Goal: Task Accomplishment & Management: Complete application form

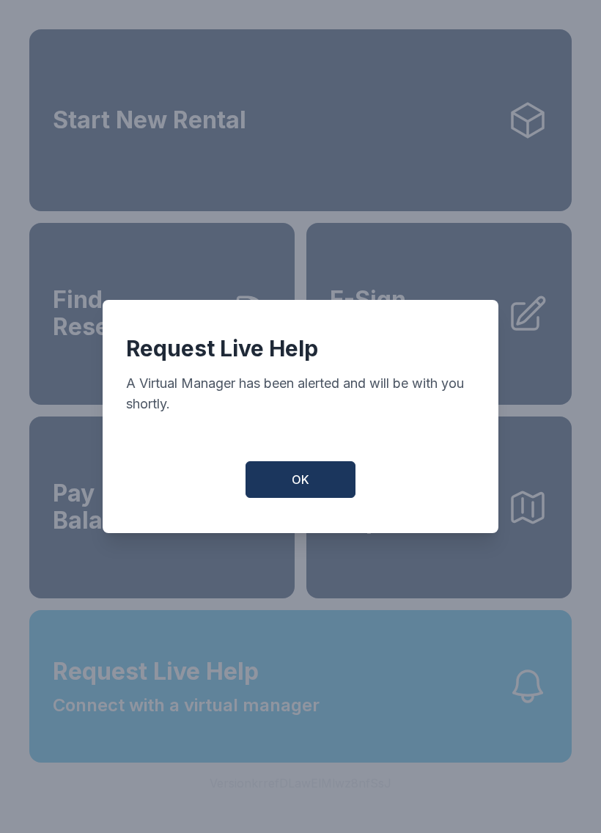
click at [309, 484] on span "OK" at bounding box center [301, 480] width 18 height 18
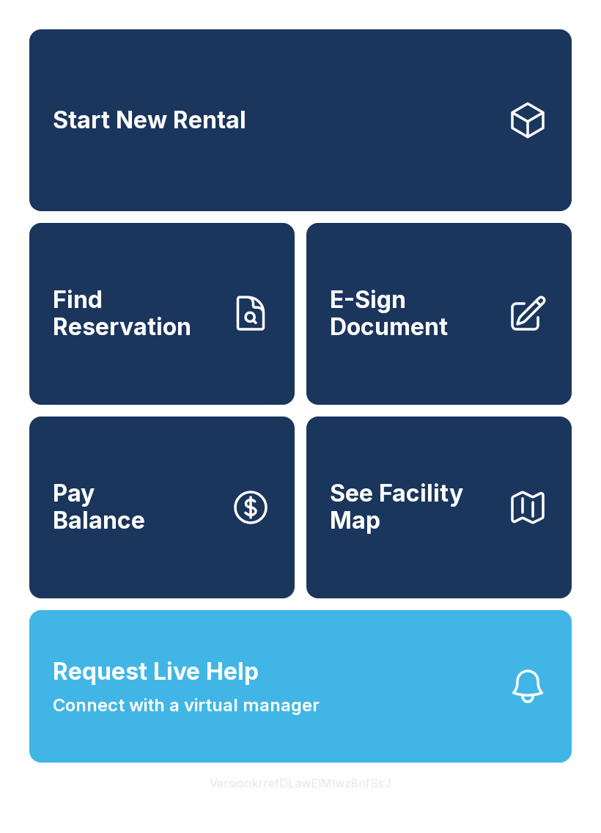
click at [298, 715] on span "Request Live Help Connect with a virtual manager" at bounding box center [186, 686] width 267 height 65
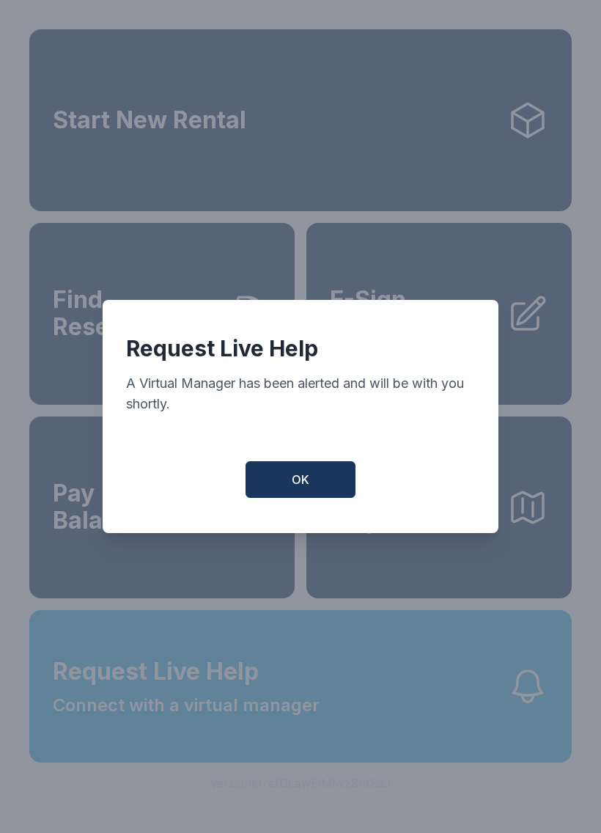
click at [328, 480] on button "OK" at bounding box center [301, 479] width 110 height 37
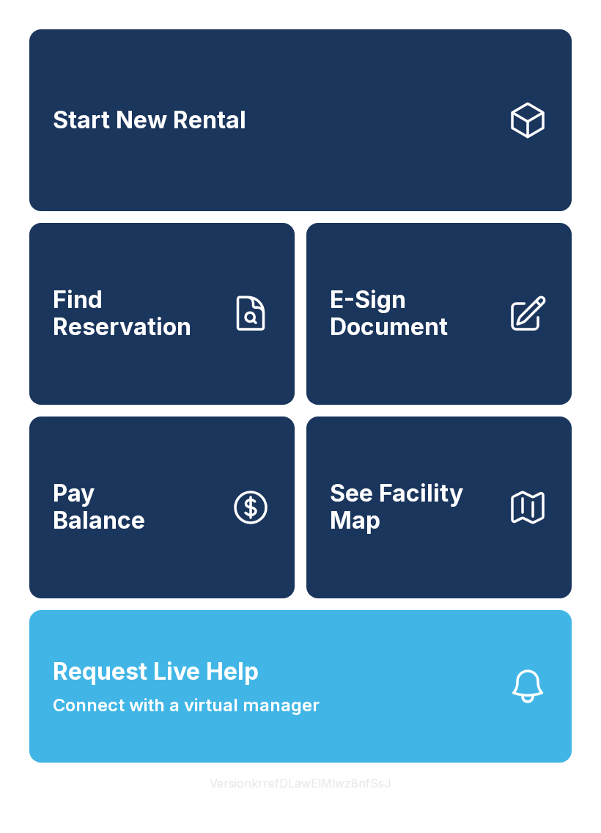
click at [462, 327] on span "E-Sign Document" at bounding box center [413, 314] width 166 height 54
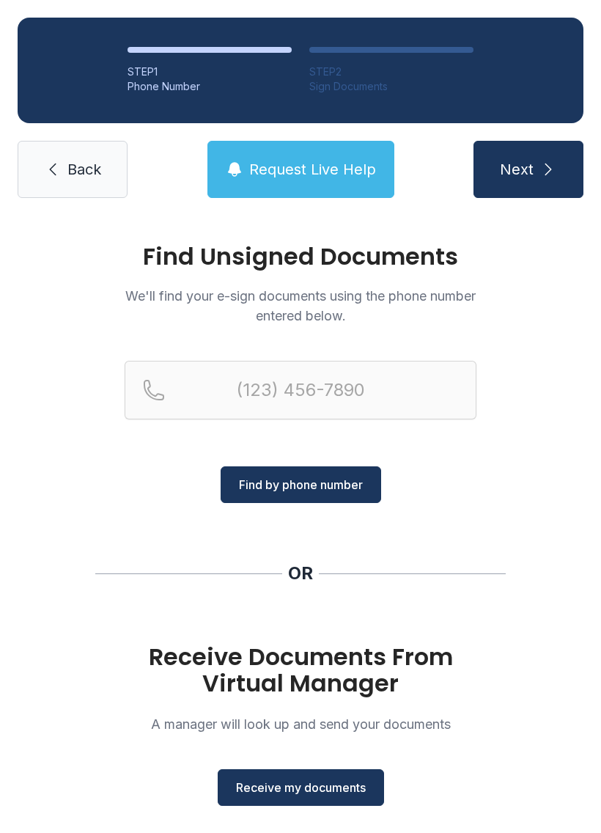
click at [318, 776] on button "Receive my documents" at bounding box center [301, 787] width 166 height 37
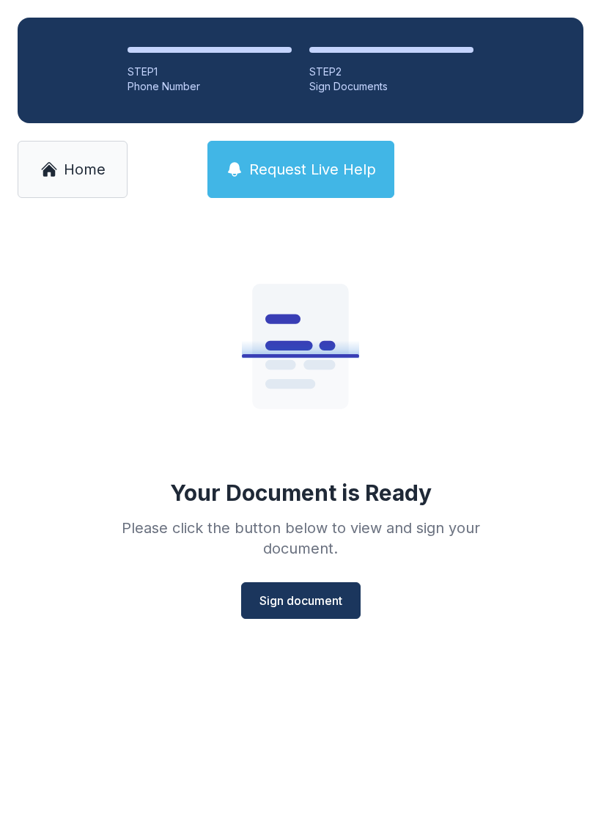
click at [301, 608] on span "Sign document" at bounding box center [300, 601] width 83 height 18
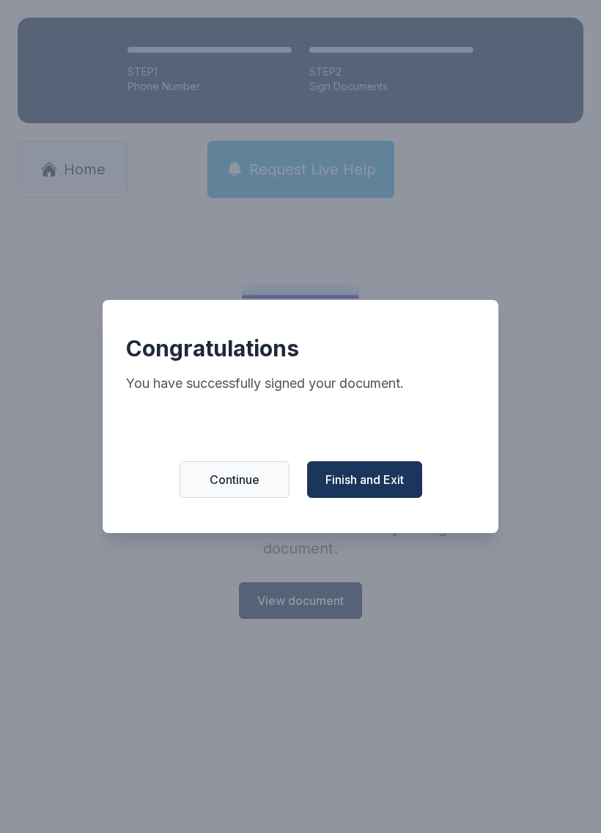
click at [392, 496] on button "Finish and Exit" at bounding box center [364, 479] width 115 height 37
